Goal: Task Accomplishment & Management: Use online tool/utility

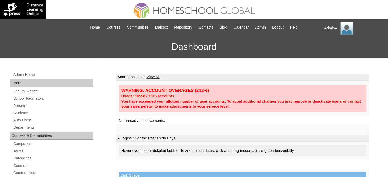
click at [23, 112] on link "Students" at bounding box center [53, 113] width 80 height 6
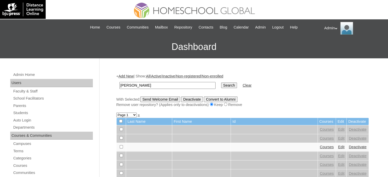
type input "[PERSON_NAME]"
click at [221, 83] on input "Search" at bounding box center [229, 86] width 16 height 6
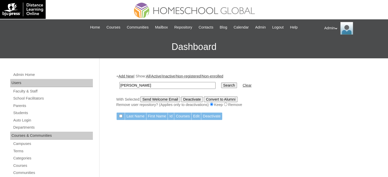
click at [151, 95] on div "+ Add New | Show: All | Active | Inactive | Non-registered | Non-enrolled MAgno…" at bounding box center [242, 91] width 252 height 34
drag, startPoint x: 140, startPoint y: 87, endPoint x: 103, endPoint y: 88, distance: 37.2
type input "nathan magno"
click at [221, 83] on input "Search" at bounding box center [229, 86] width 16 height 6
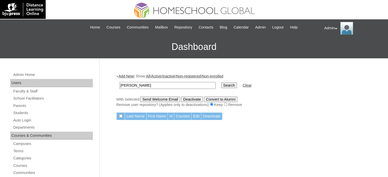
click at [136, 83] on input "nathan magno" at bounding box center [167, 85] width 96 height 7
click at [156, 84] on input "nathan magno" at bounding box center [167, 85] width 96 height 7
type input "n"
type input "Magno"
click at [221, 86] on input "Search" at bounding box center [229, 86] width 16 height 6
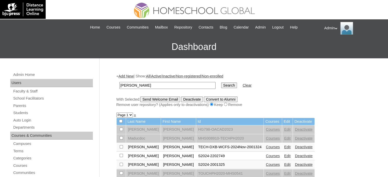
click at [265, 164] on link "Courses" at bounding box center [272, 165] width 14 height 4
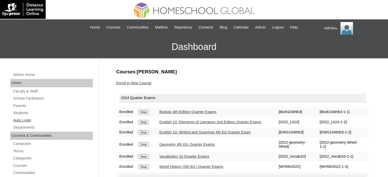
click at [30, 120] on link "Auto Login" at bounding box center [53, 120] width 80 height 6
